Goal: Book appointment/travel/reservation

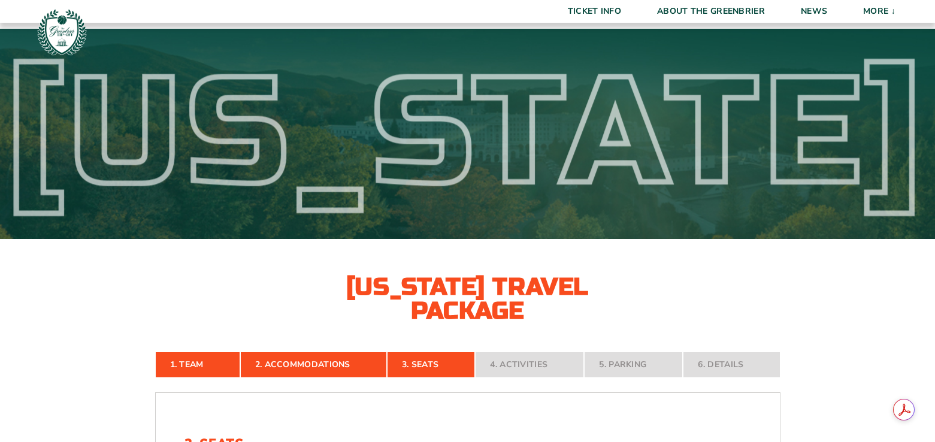
select select "Midcourt Seat Upgrade"
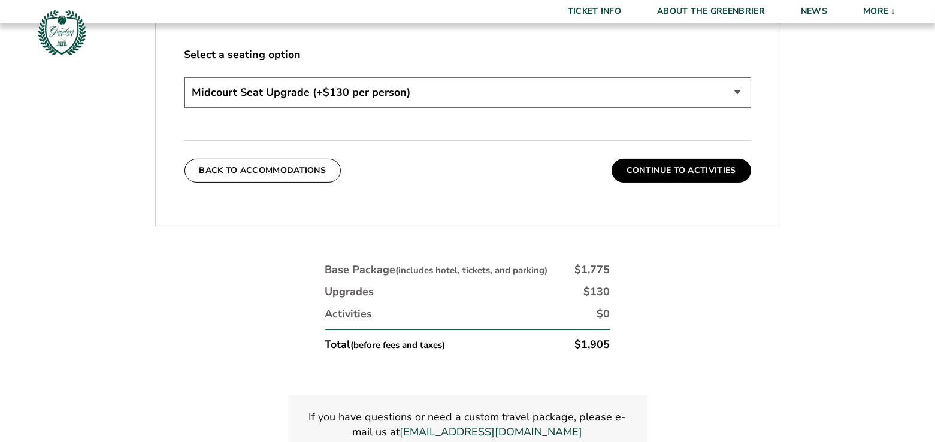
scroll to position [644, 0]
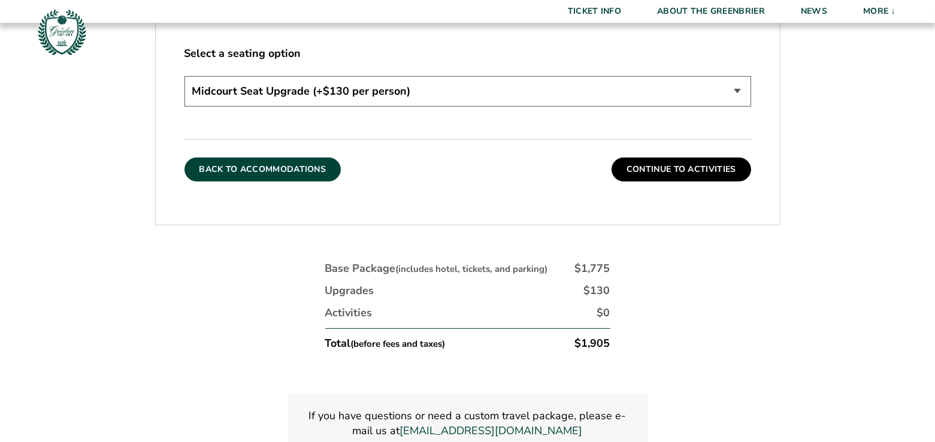
click at [290, 171] on button "Back To Accommodations" at bounding box center [263, 170] width 157 height 24
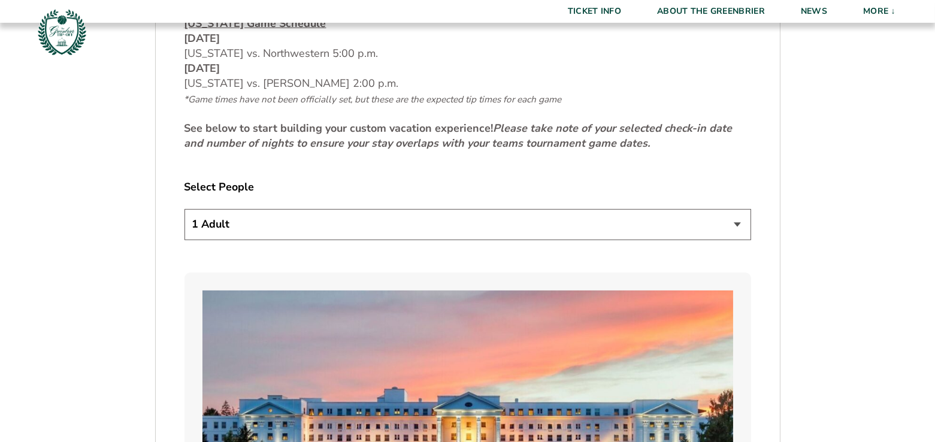
scroll to position [600, 0]
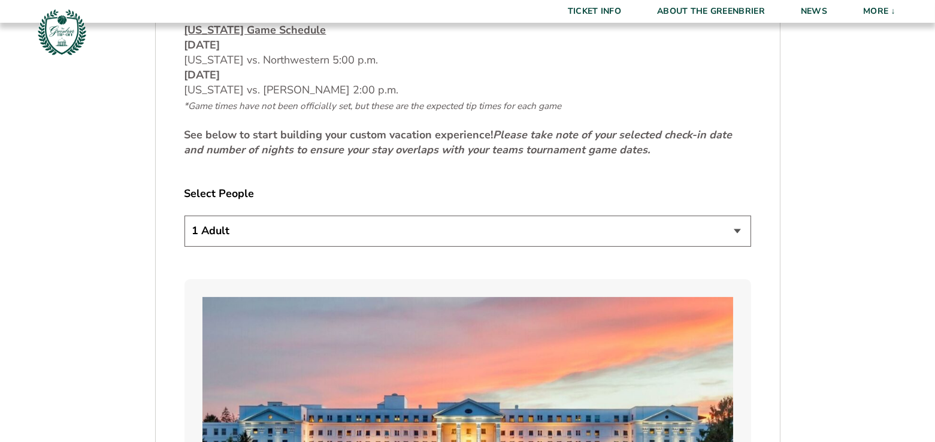
click at [304, 222] on select "1 Adult 2 Adults 3 Adults 4 Adults 2 Adults + 1 Child 2 Adults + 2 Children 2 A…" at bounding box center [468, 231] width 567 height 31
click at [185, 216] on select "1 Adult 2 Adults 3 Adults 4 Adults 2 Adults + 1 Child 2 Adults + 2 Children 2 A…" at bounding box center [468, 231] width 567 height 31
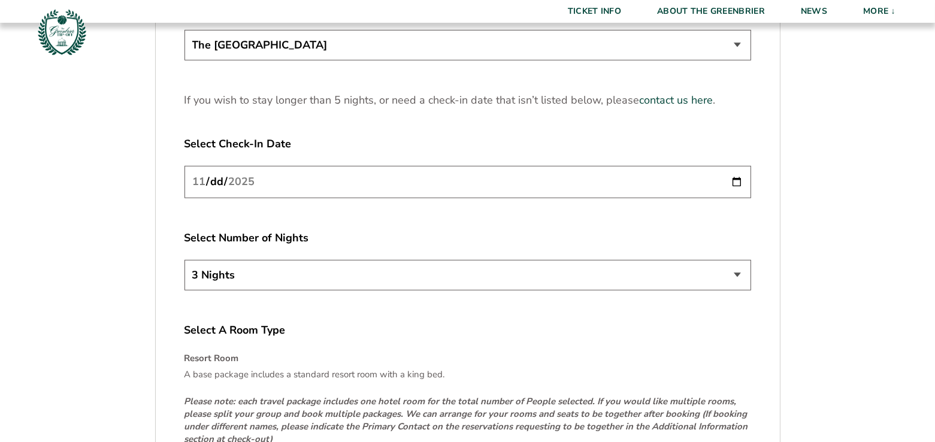
scroll to position [1760, 0]
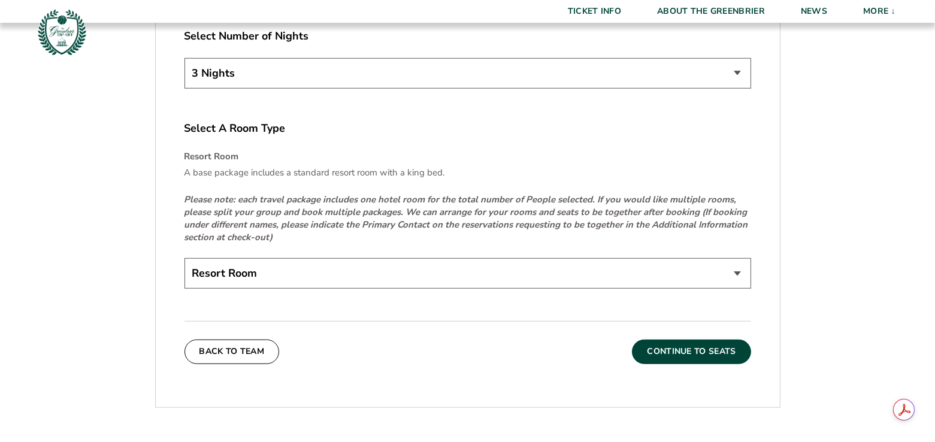
click at [701, 348] on button "Continue To Seats" at bounding box center [691, 352] width 119 height 24
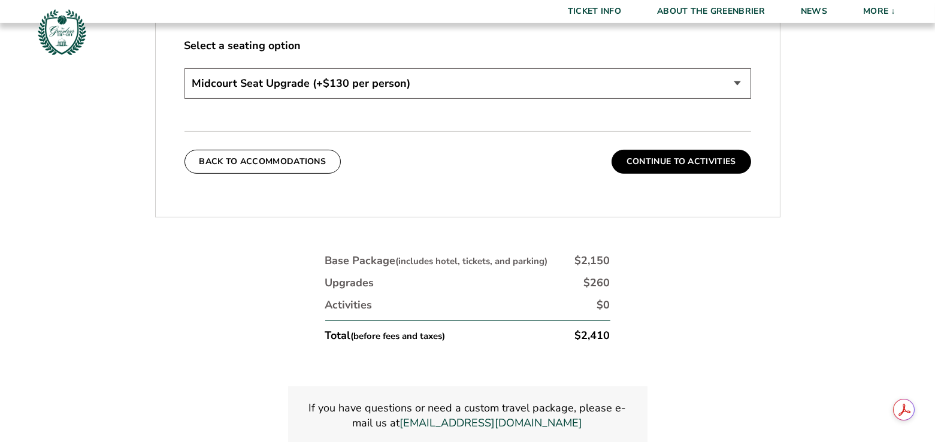
scroll to position [650, 0]
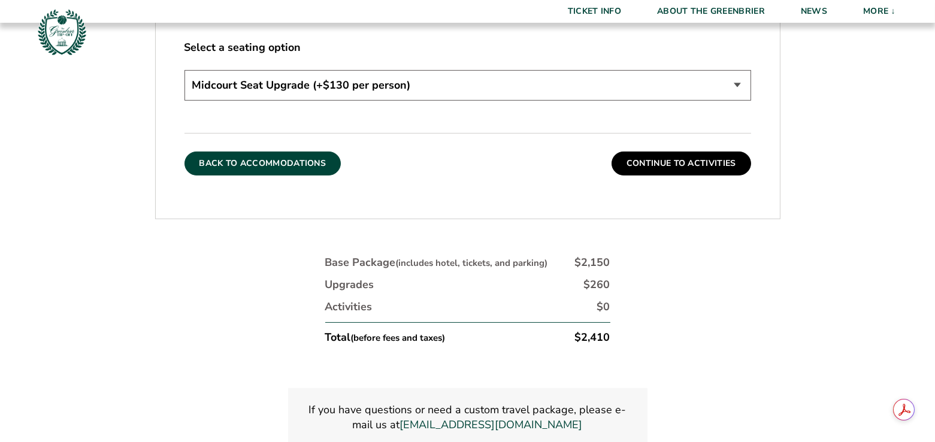
click at [294, 166] on button "Back To Accommodations" at bounding box center [263, 164] width 157 height 24
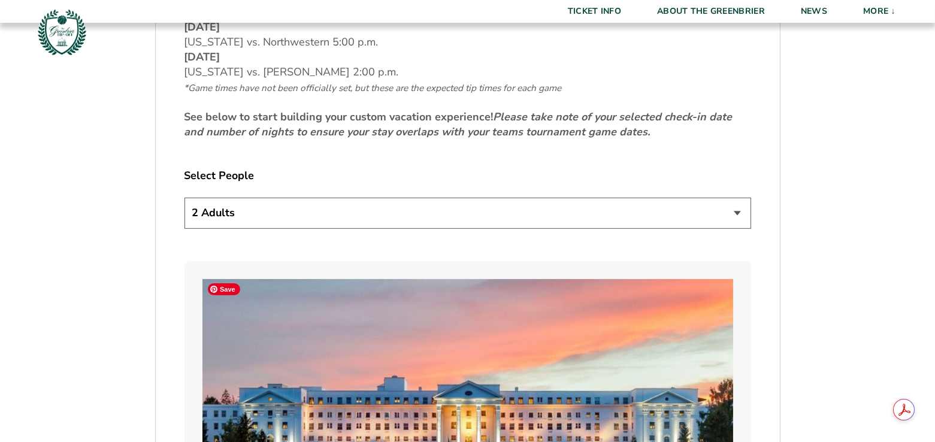
scroll to position [647, 0]
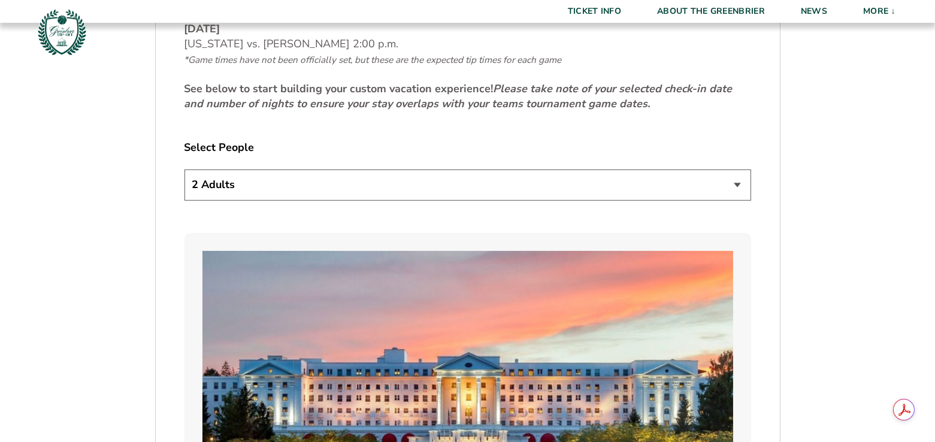
click at [303, 195] on select "1 Adult 2 Adults 3 Adults 4 Adults 2 Adults + 1 Child 2 Adults + 2 Children 2 A…" at bounding box center [468, 185] width 567 height 31
select select "1 Adult"
click at [185, 170] on select "1 Adult 2 Adults 3 Adults 4 Adults 2 Adults + 1 Child 2 Adults + 2 Children 2 A…" at bounding box center [468, 185] width 567 height 31
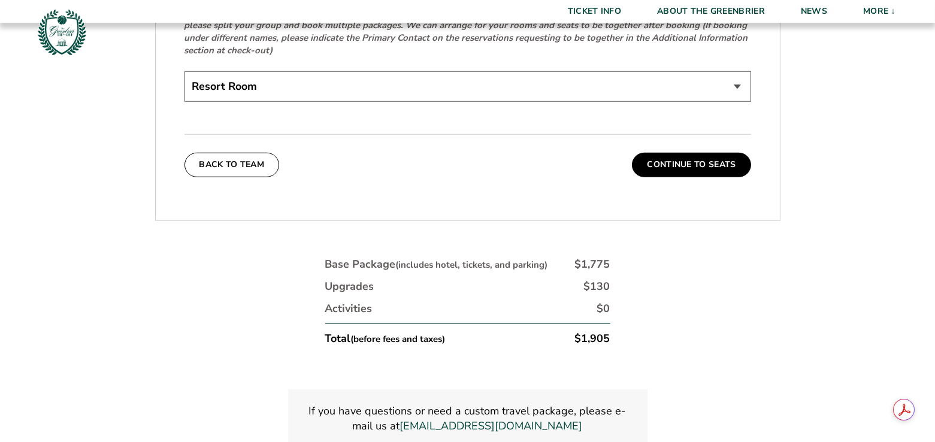
scroll to position [1965, 0]
